Goal: Task Accomplishment & Management: Manage account settings

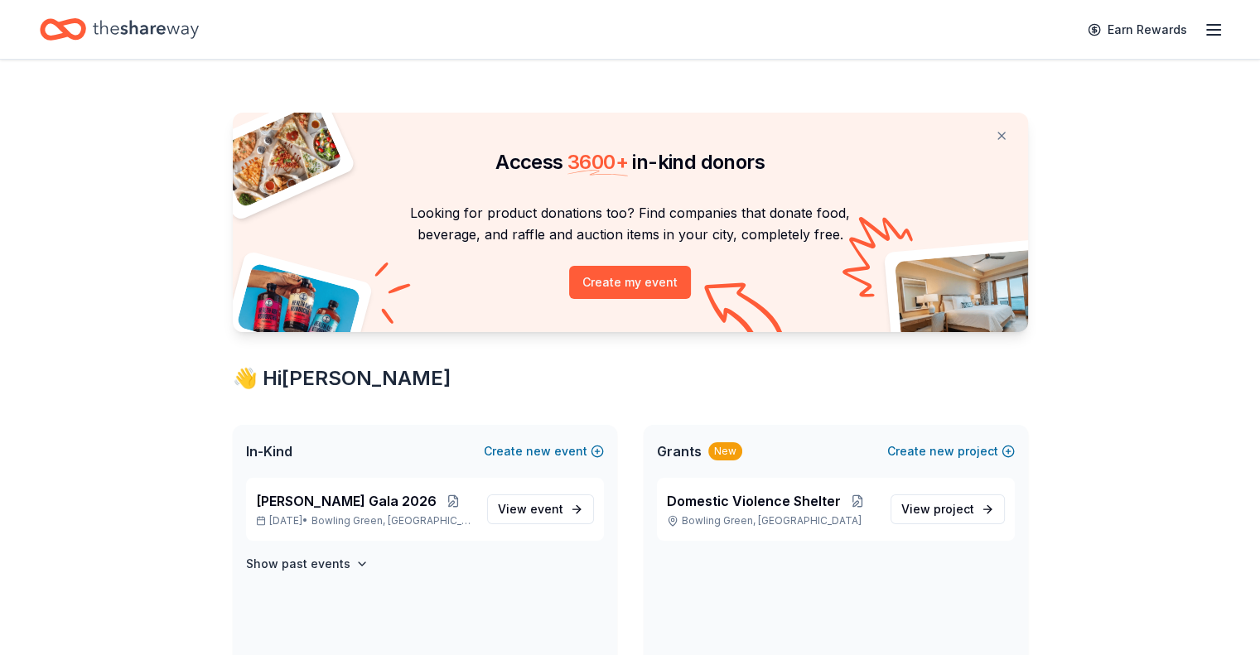
click at [1203, 29] on icon "button" at bounding box center [1213, 30] width 20 height 20
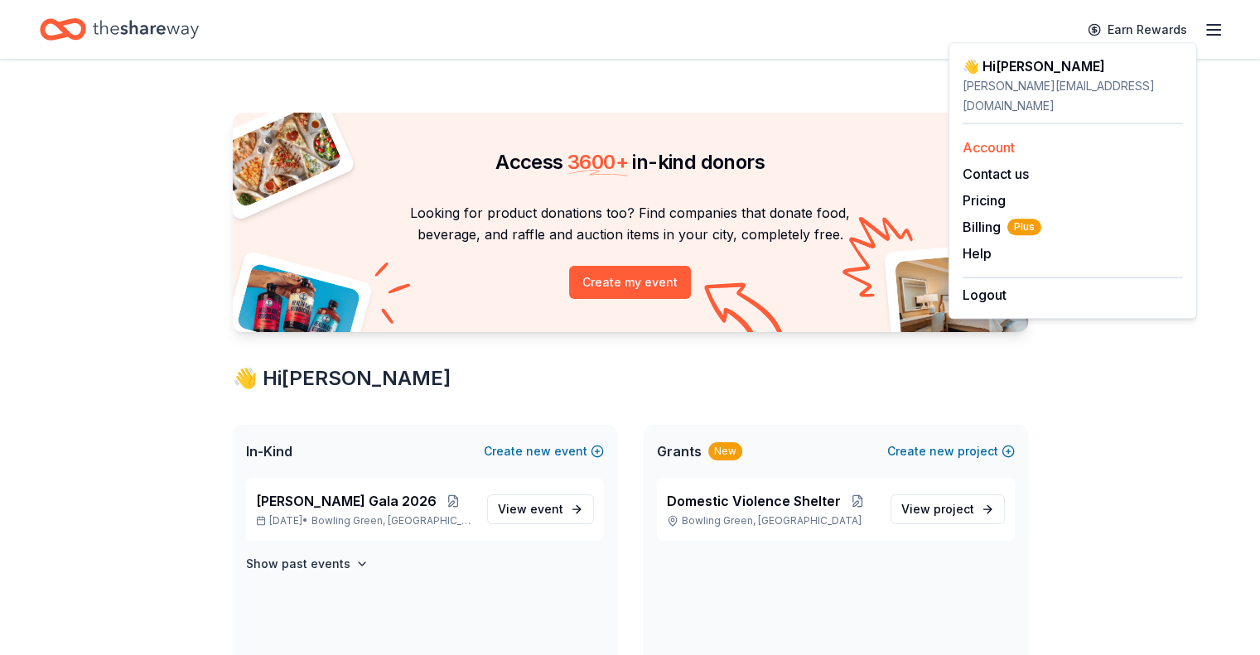
click at [1002, 139] on link "Account" at bounding box center [988, 147] width 52 height 17
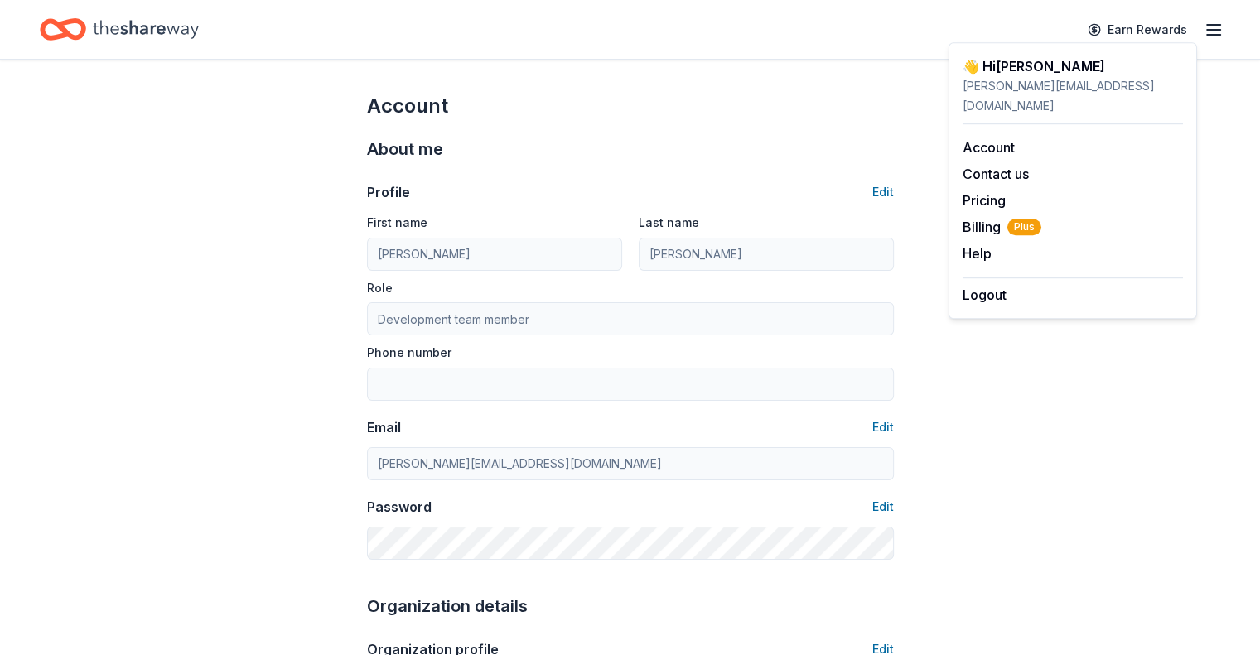
scroll to position [189, 0]
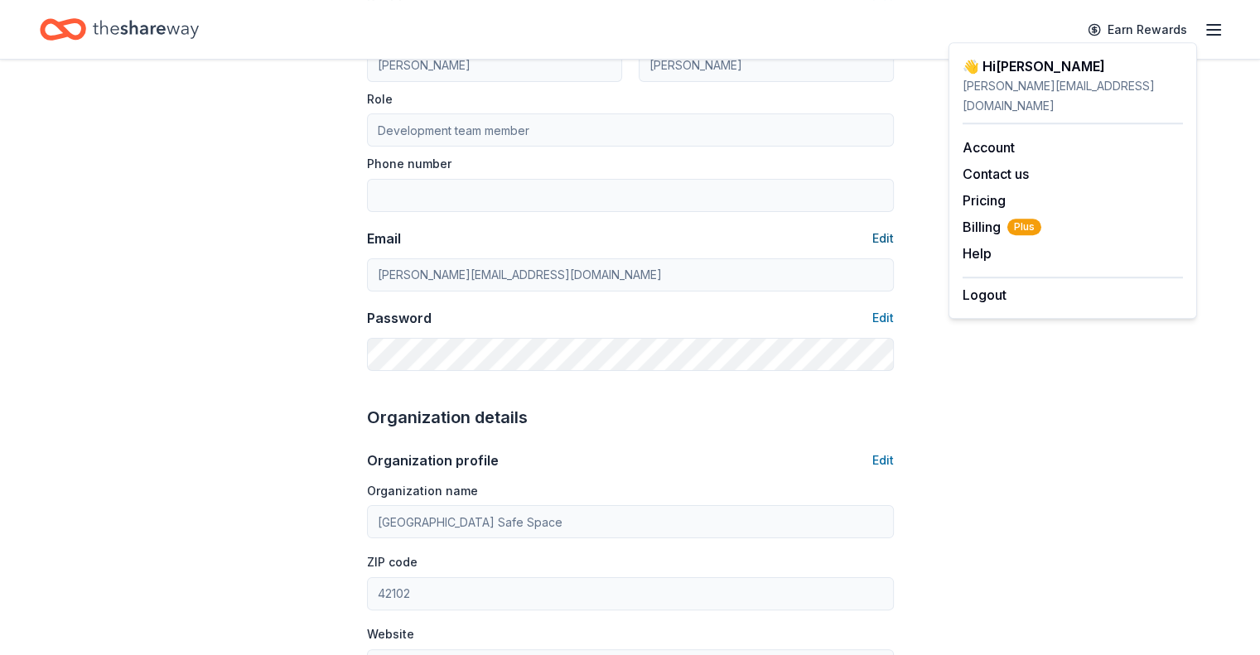
click at [892, 237] on button "Edit" at bounding box center [883, 239] width 22 height 20
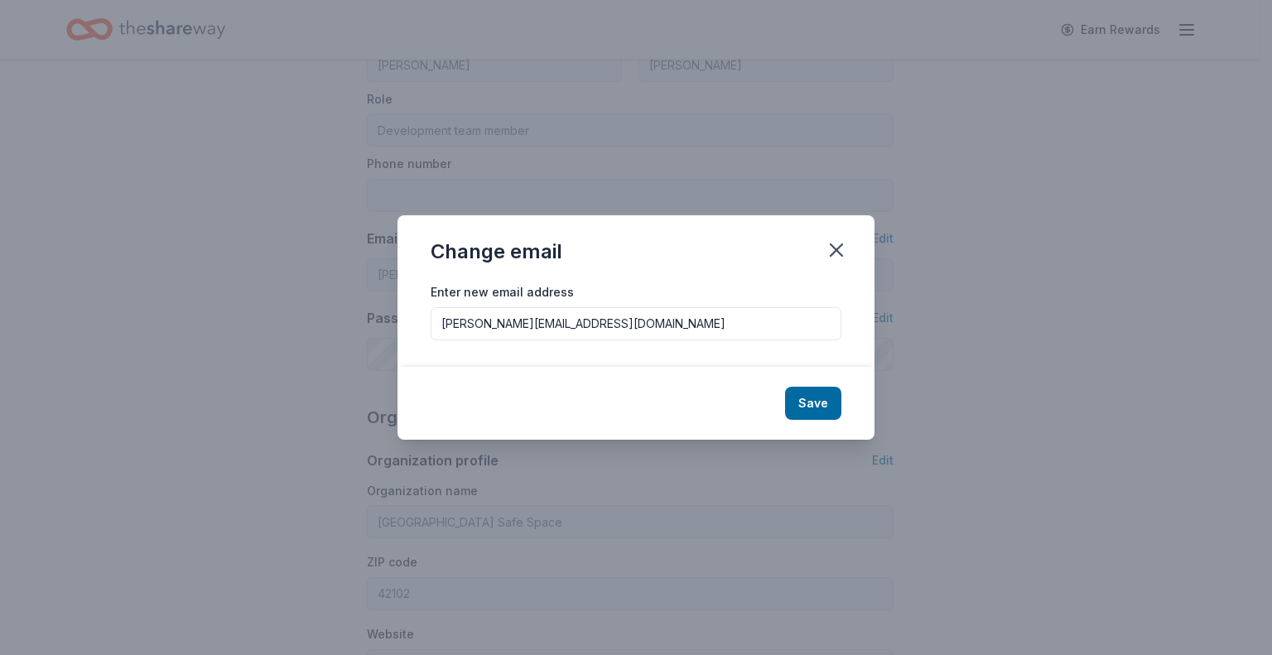
click at [612, 327] on input "[PERSON_NAME][EMAIL_ADDRESS][DOMAIN_NAME]" at bounding box center [636, 323] width 411 height 33
type input "[EMAIL_ADDRESS][DOMAIN_NAME]"
click at [829, 404] on button "Save" at bounding box center [813, 403] width 56 height 33
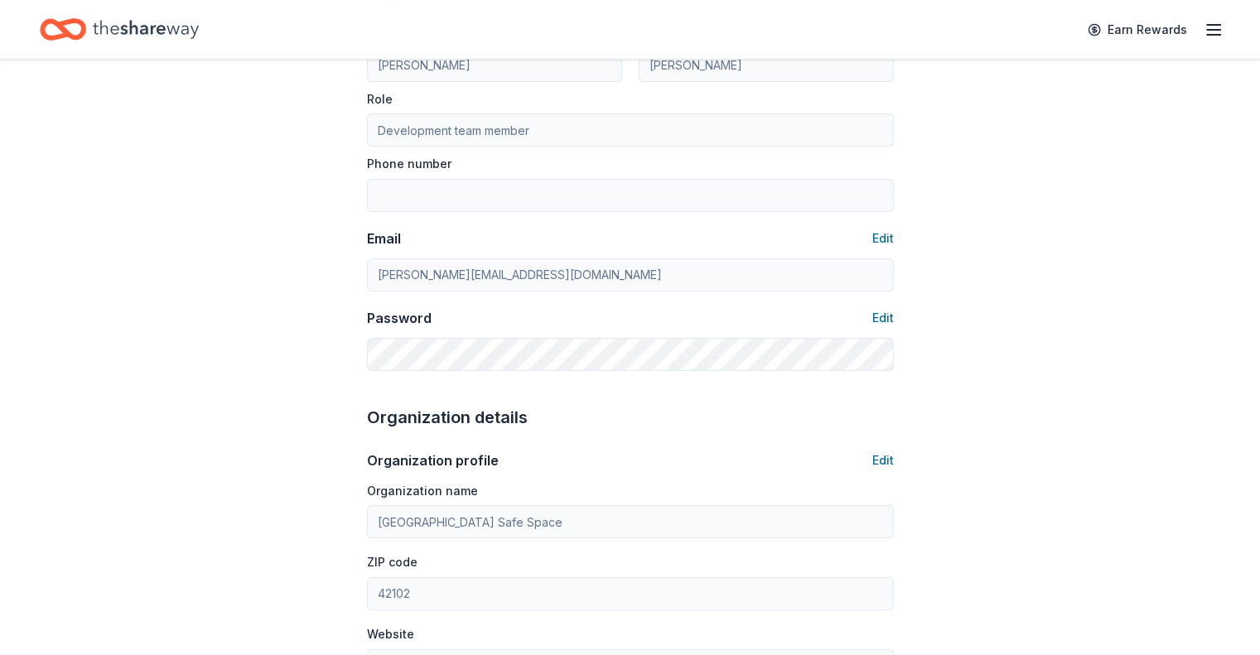
type input "[EMAIL_ADDRESS][DOMAIN_NAME]"
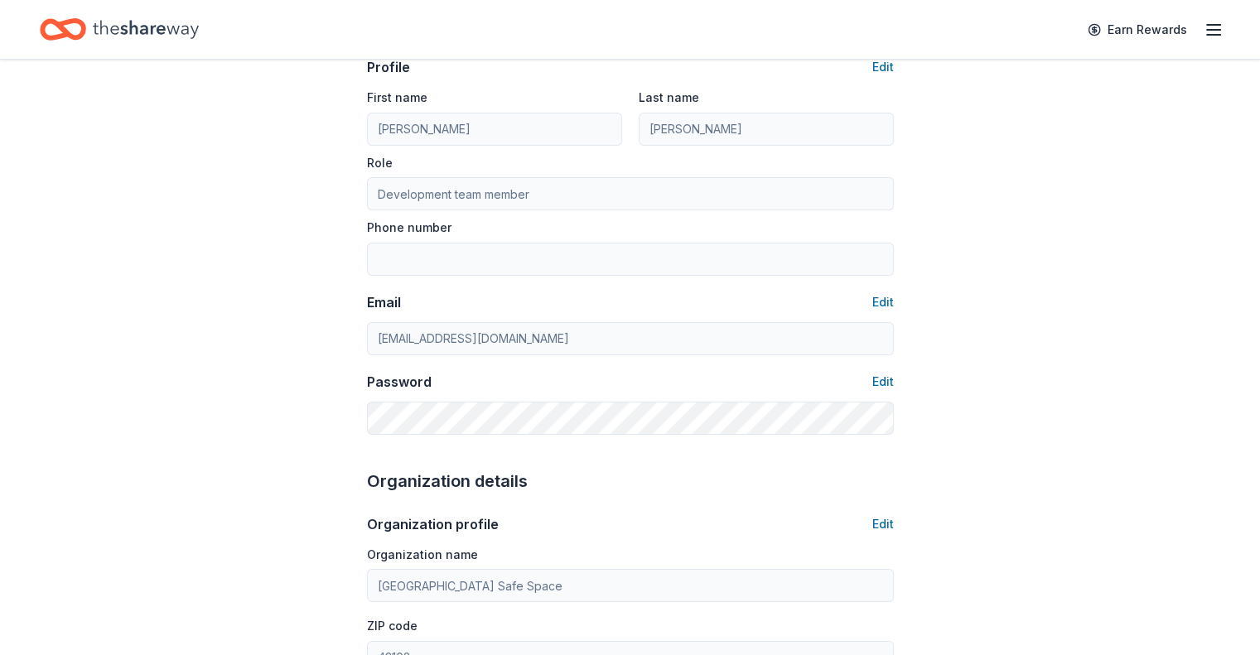
scroll to position [0, 0]
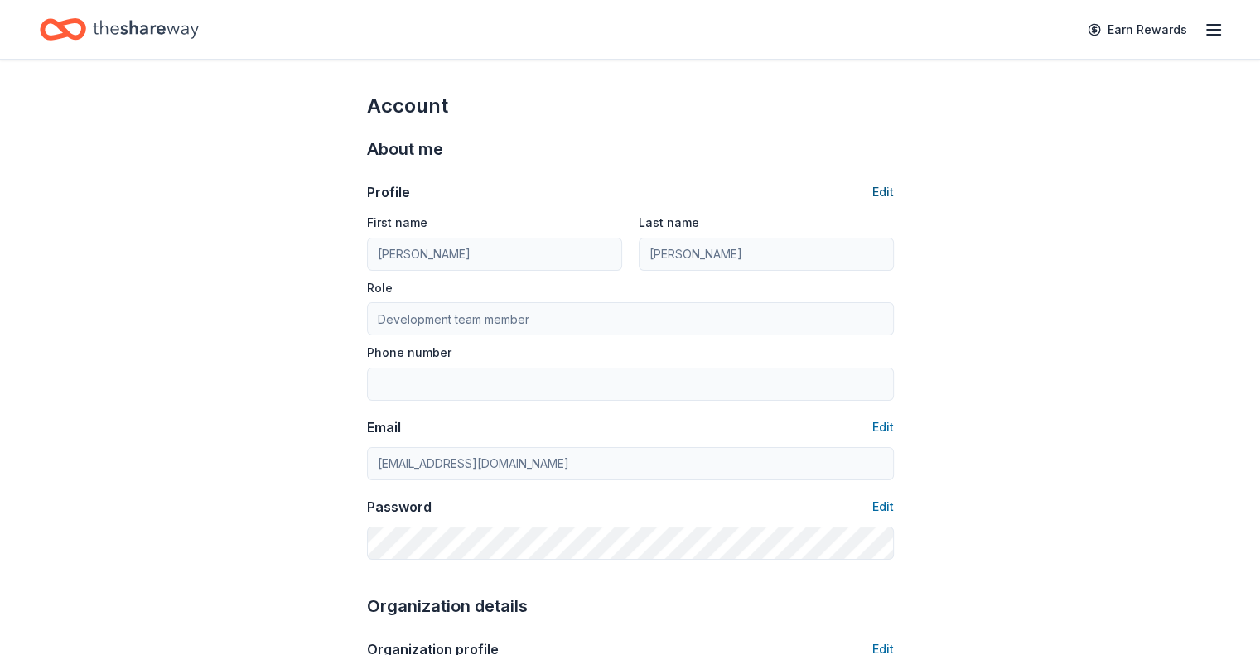
click at [885, 187] on button "Edit" at bounding box center [883, 192] width 22 height 20
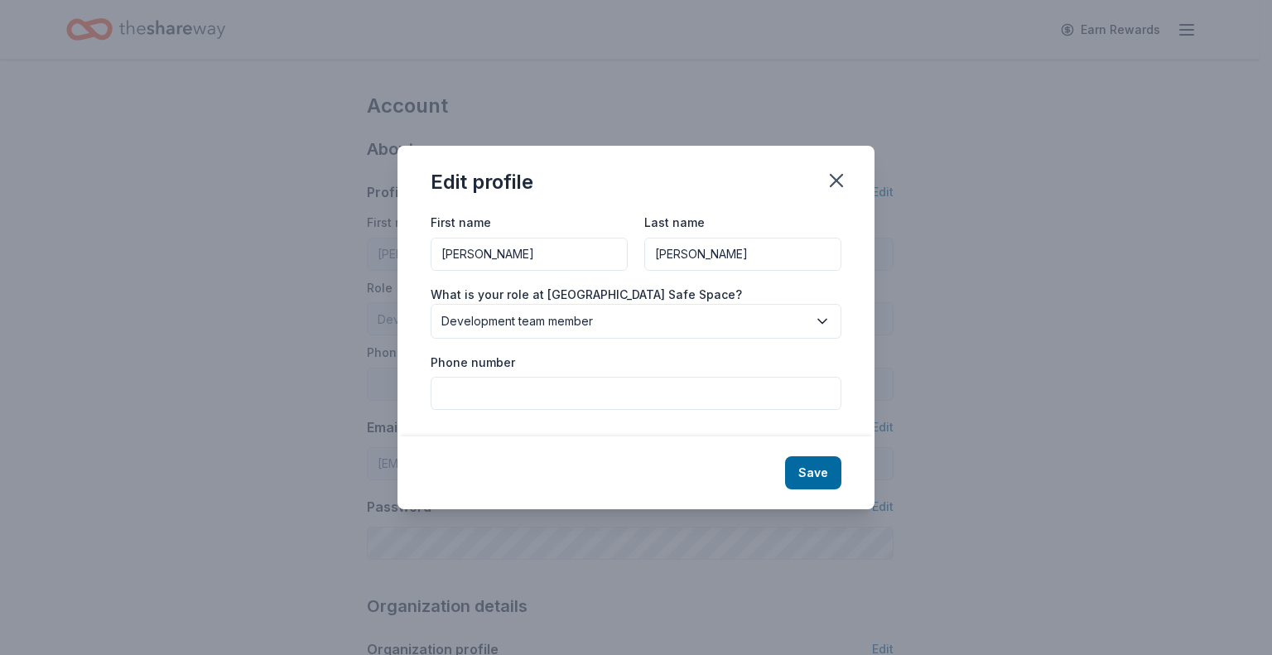
click at [500, 254] on input "[PERSON_NAME]" at bounding box center [529, 254] width 197 height 33
type input "[PERSON_NAME]"
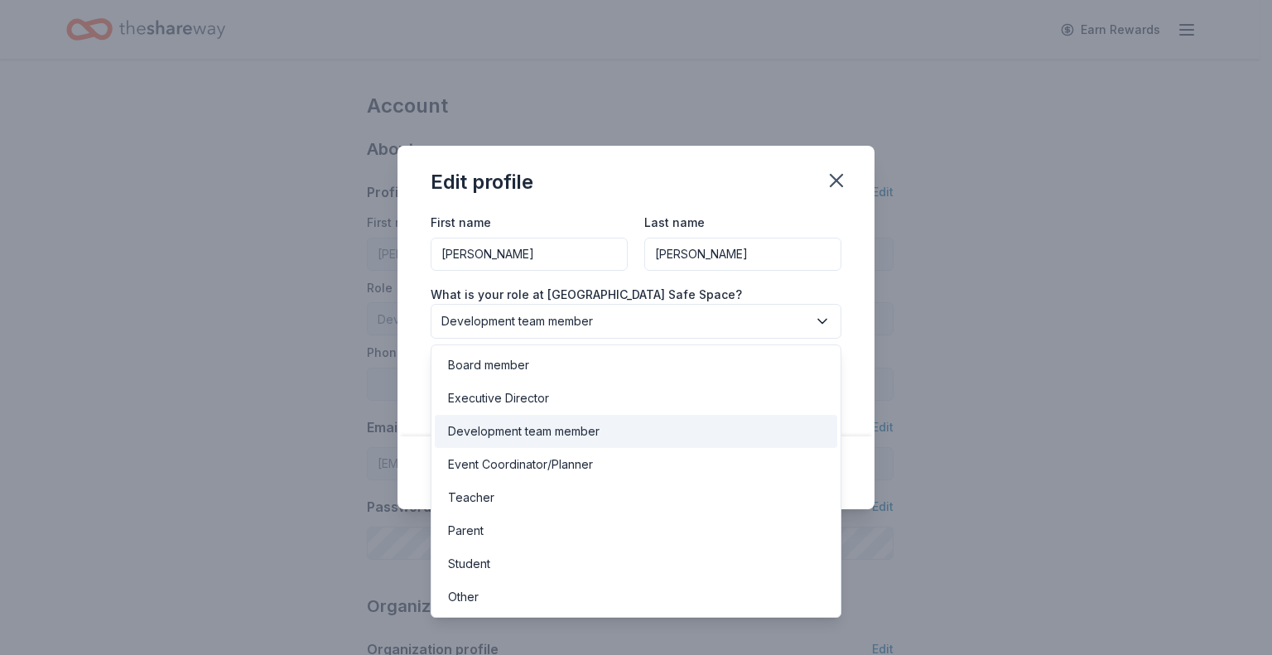
click at [504, 309] on button "Development team member" at bounding box center [636, 321] width 411 height 35
click at [562, 403] on div "Executive Director" at bounding box center [636, 398] width 403 height 33
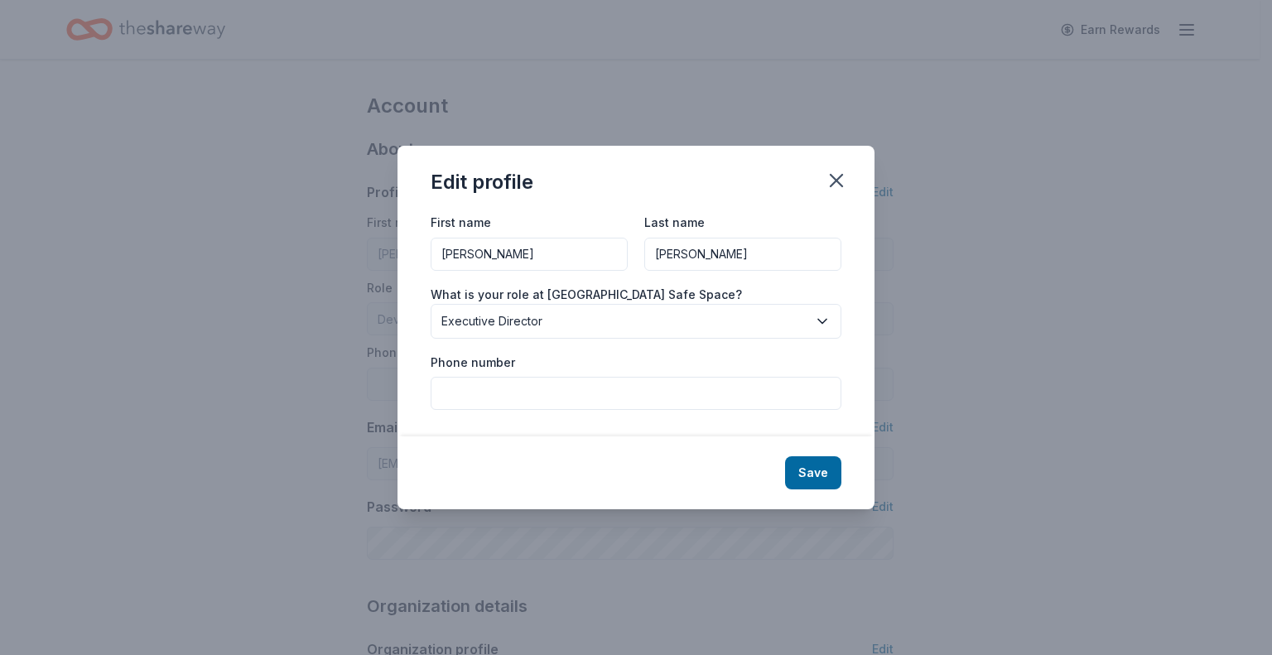
click at [525, 261] on input "[PERSON_NAME]" at bounding box center [529, 254] width 197 height 33
type input "Tori"
type input "[PERSON_NAME]"
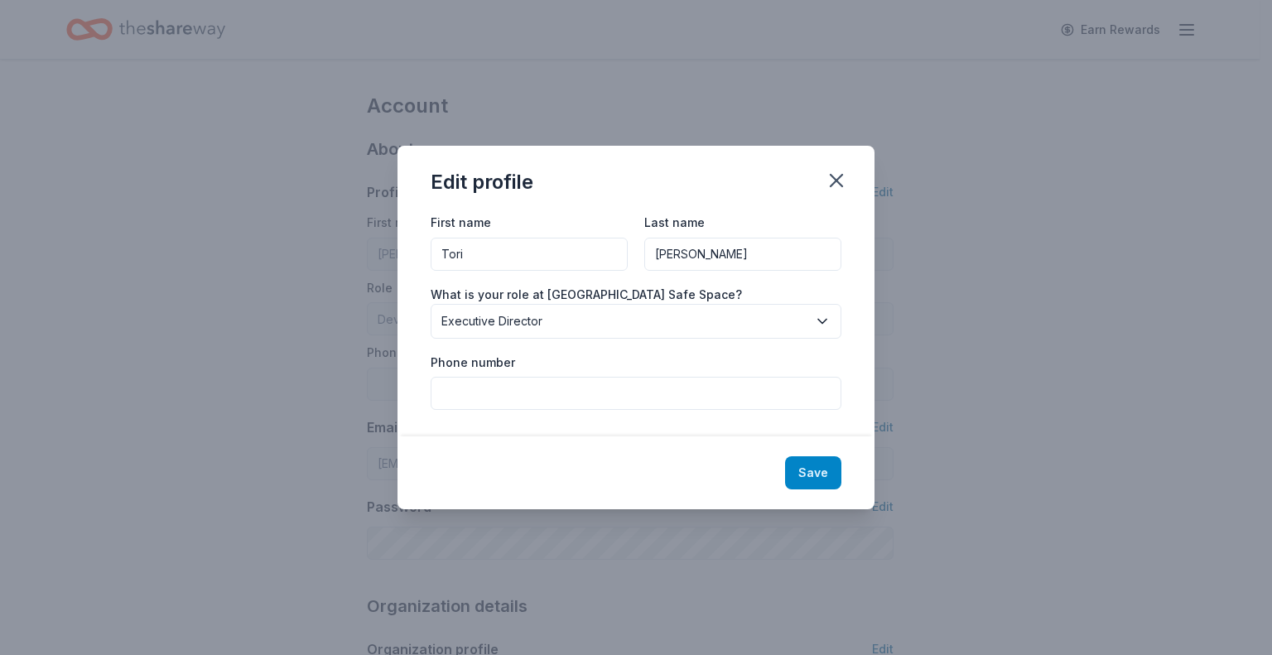
click at [812, 466] on button "Save" at bounding box center [813, 472] width 56 height 33
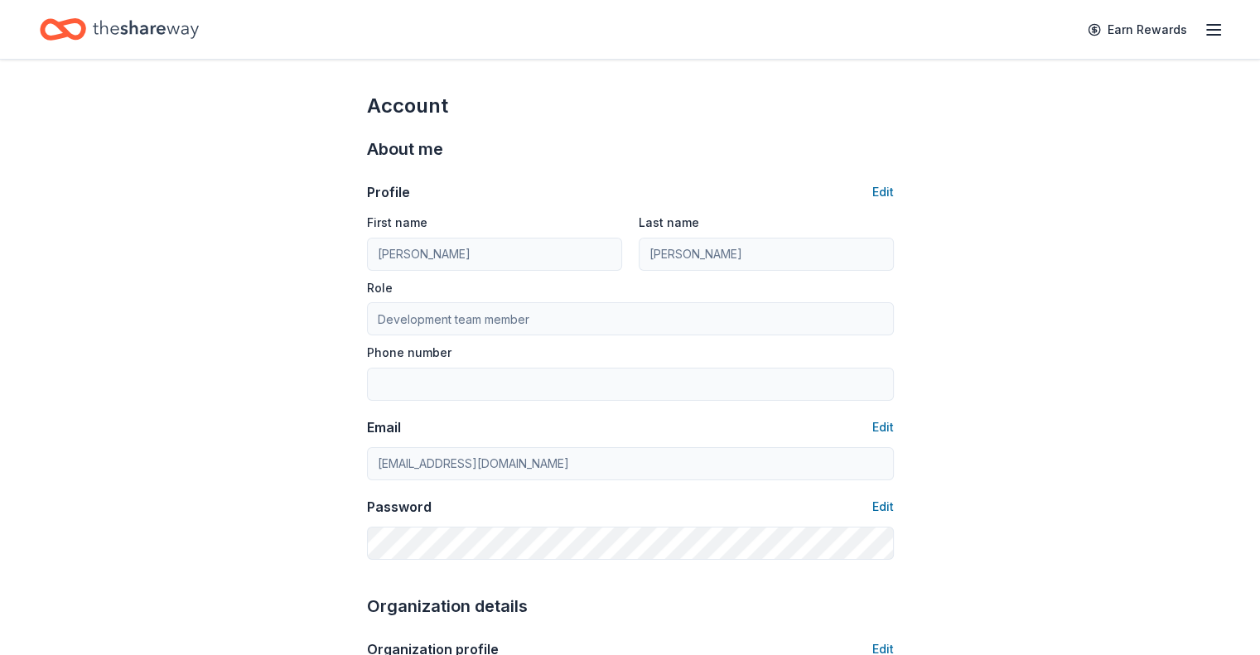
type input "Tori"
type input "[PERSON_NAME]"
type input "Executive Director"
